Goal: Transaction & Acquisition: Download file/media

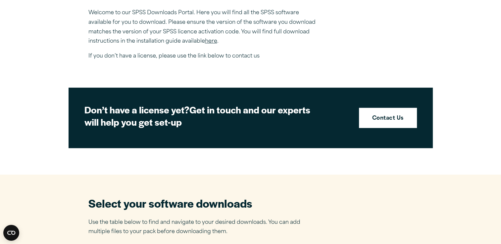
scroll to position [238, 0]
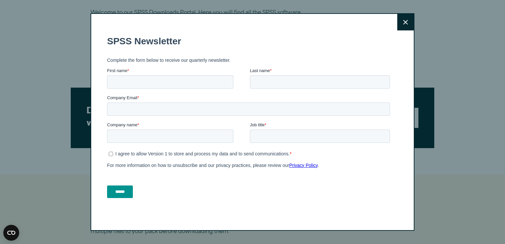
click at [400, 19] on button "Close" at bounding box center [406, 22] width 17 height 17
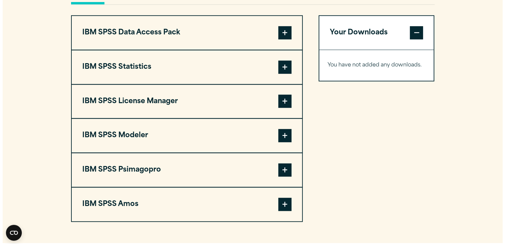
scroll to position [521, 0]
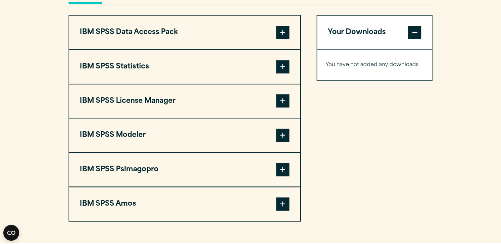
click at [284, 68] on span at bounding box center [282, 66] width 13 height 13
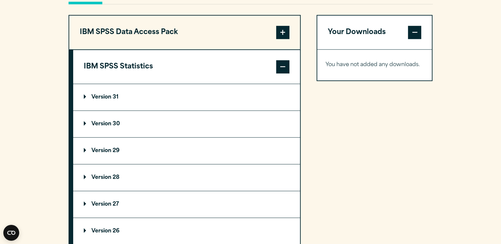
click at [84, 122] on p "Version 30" at bounding box center [102, 123] width 36 height 5
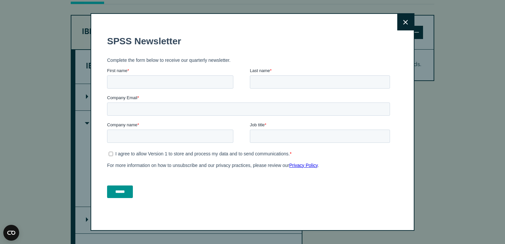
click at [409, 22] on button "Close" at bounding box center [406, 22] width 17 height 17
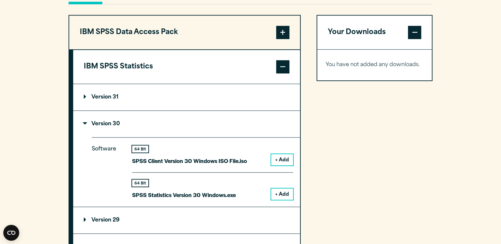
click at [280, 192] on button "+ Add" at bounding box center [282, 194] width 22 height 11
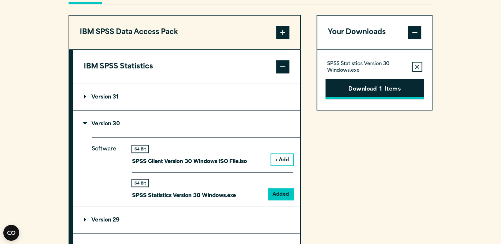
click at [380, 93] on button "Download 1 Items" at bounding box center [374, 89] width 98 height 21
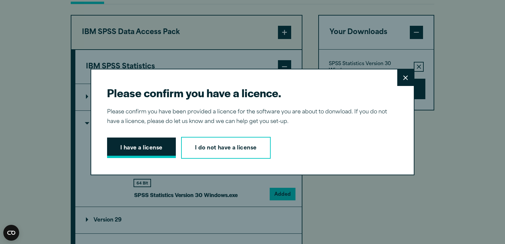
click at [145, 143] on button "I have a license" at bounding box center [141, 148] width 69 height 21
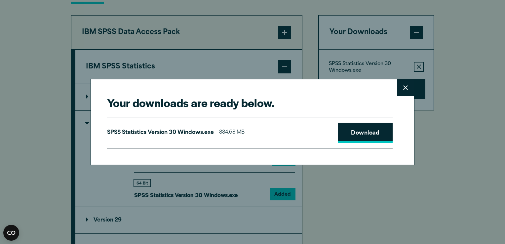
click at [345, 140] on link "Download" at bounding box center [365, 133] width 55 height 21
